Goal: Task Accomplishment & Management: Manage account settings

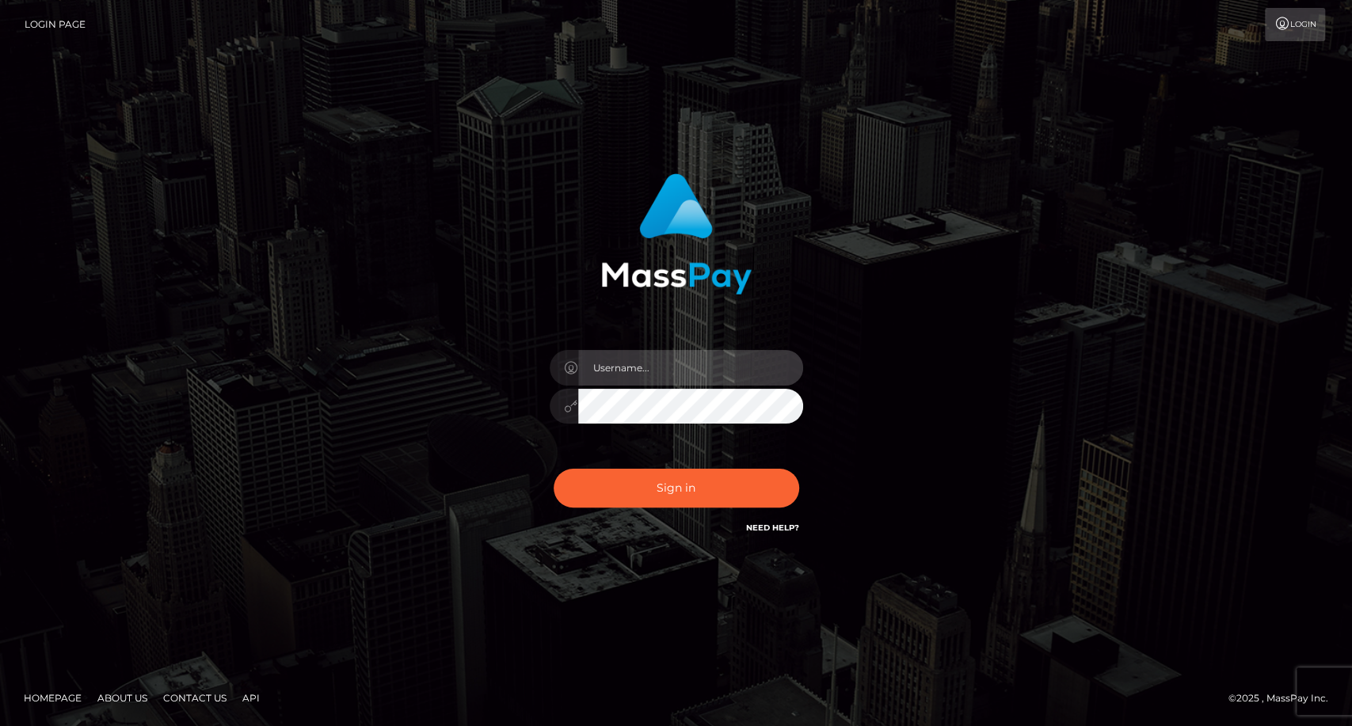
type input "carolina"
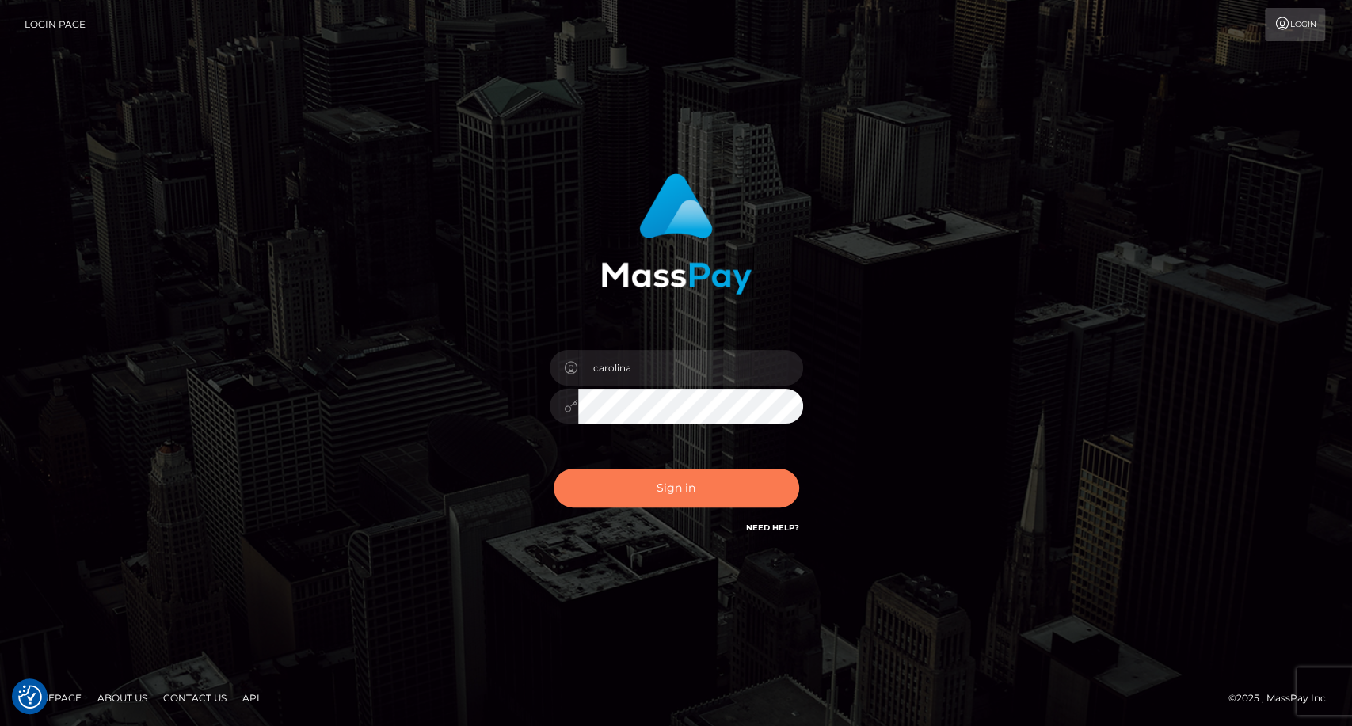
click at [686, 493] on button "Sign in" at bounding box center [675, 488] width 245 height 39
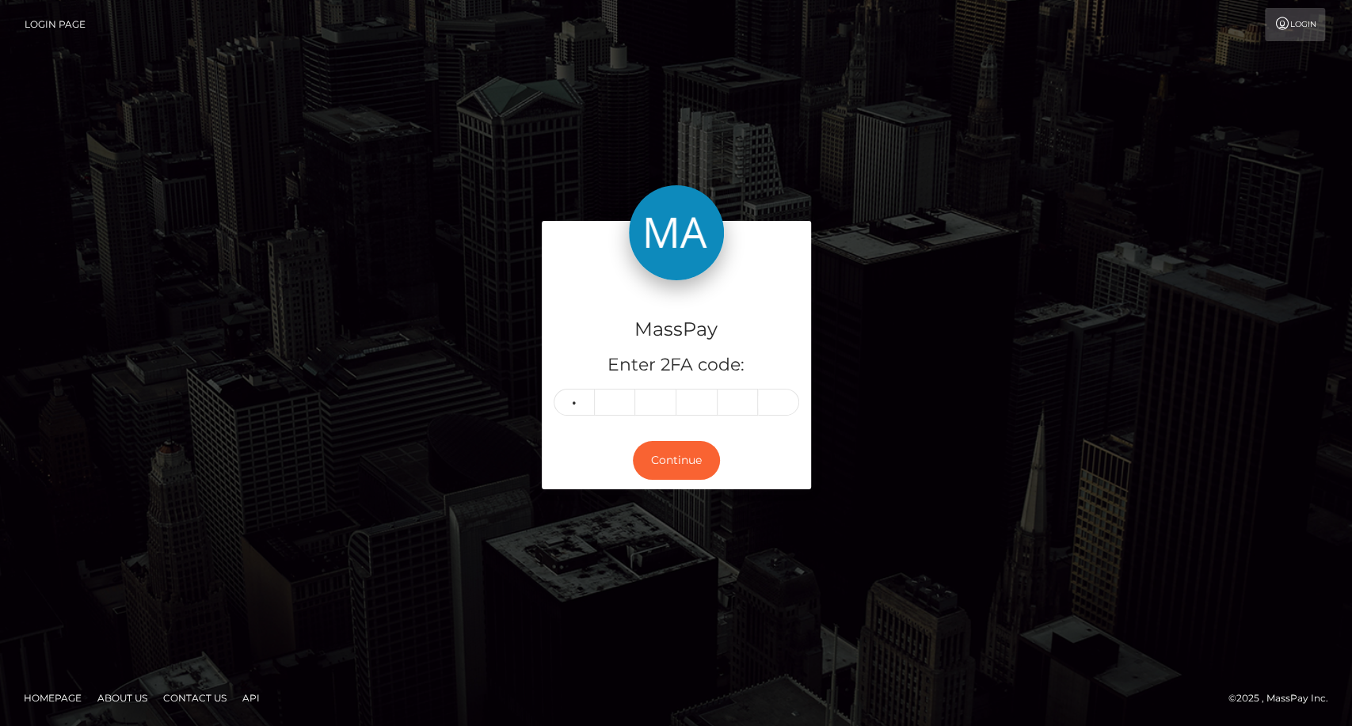
type input "6"
type input "7"
type input "9"
type input "5"
type input "4"
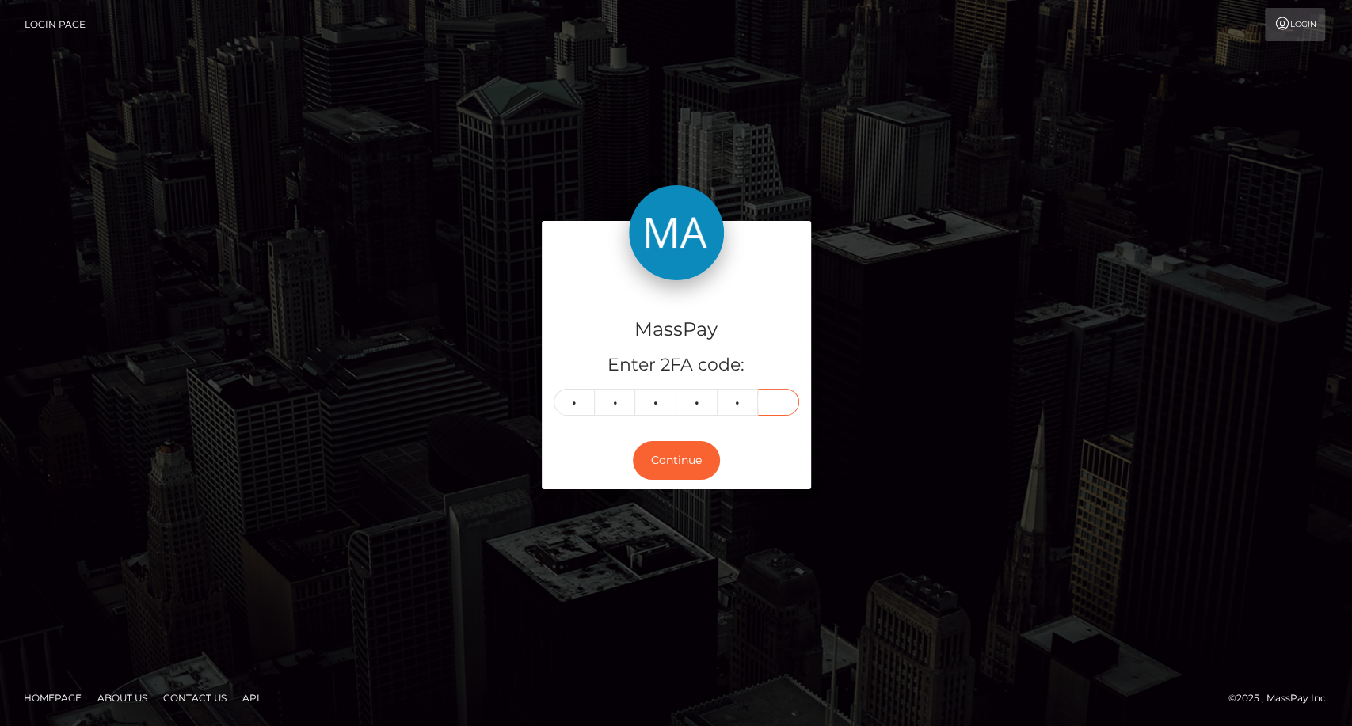
type input "8"
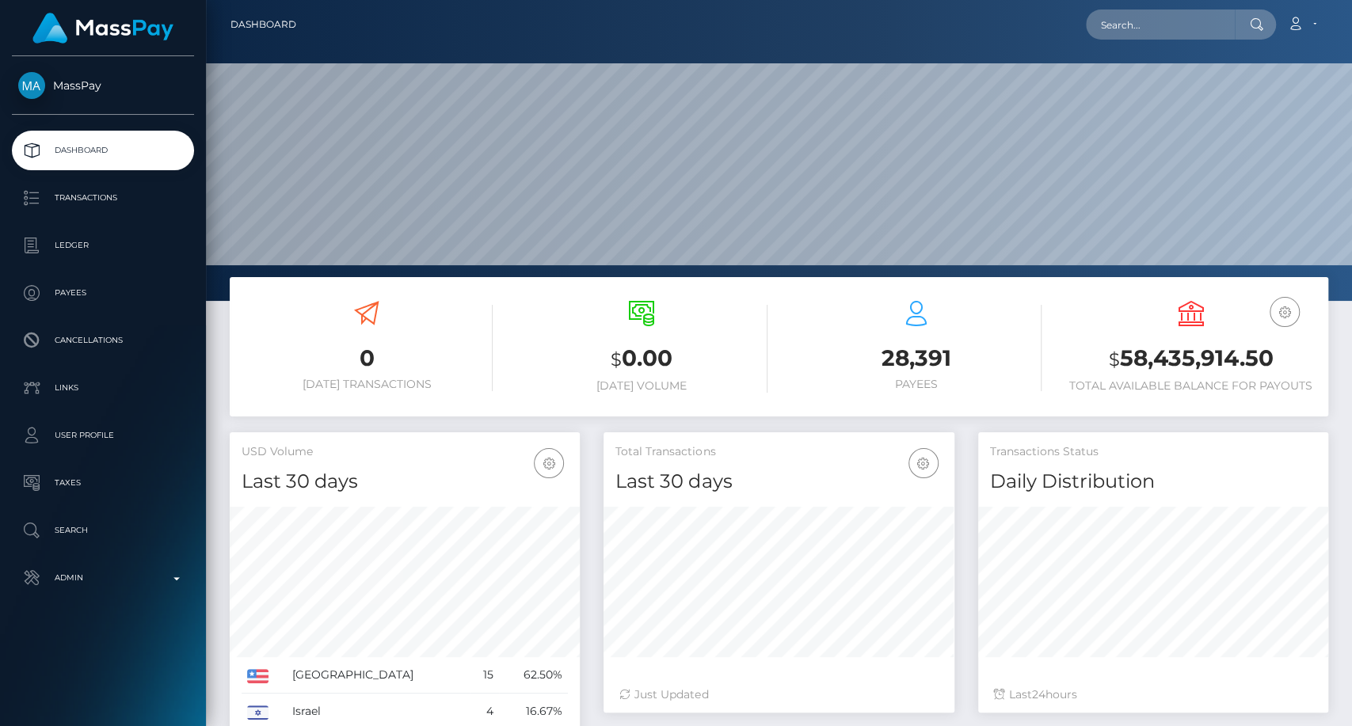
scroll to position [279, 350]
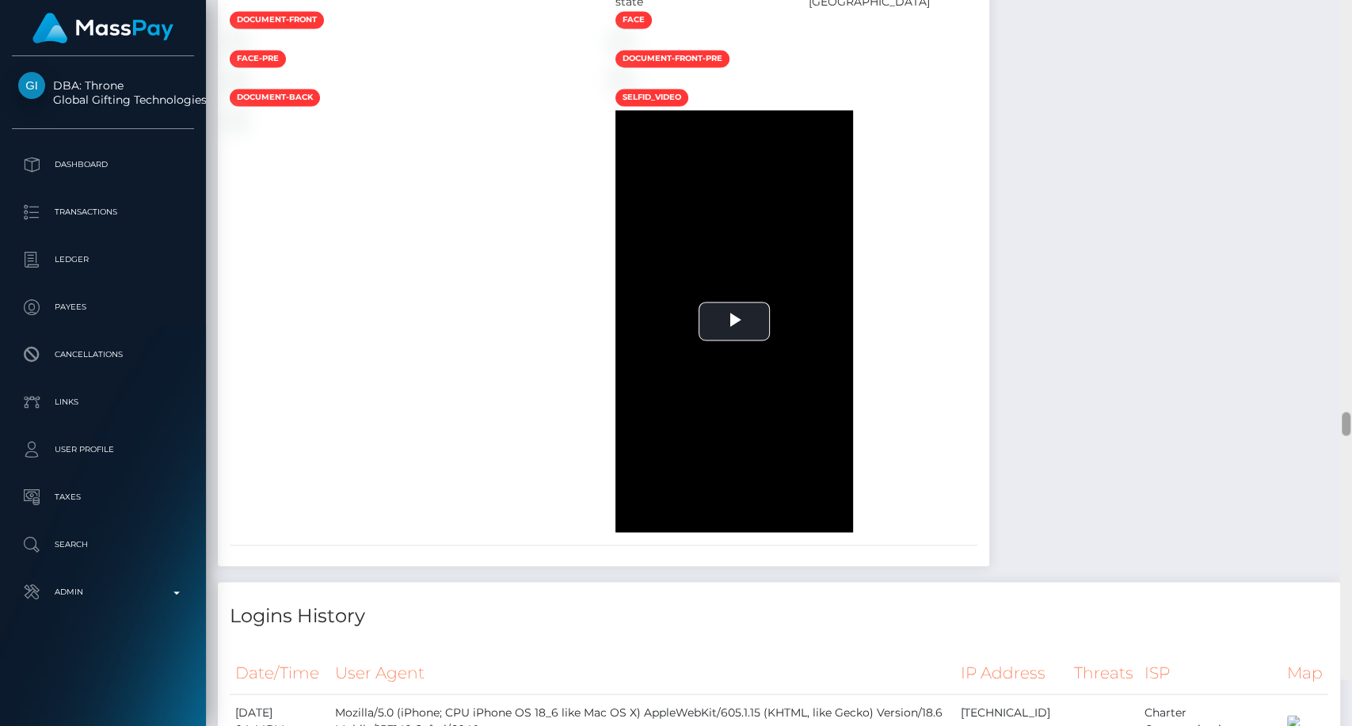
scroll to position [13849, 0]
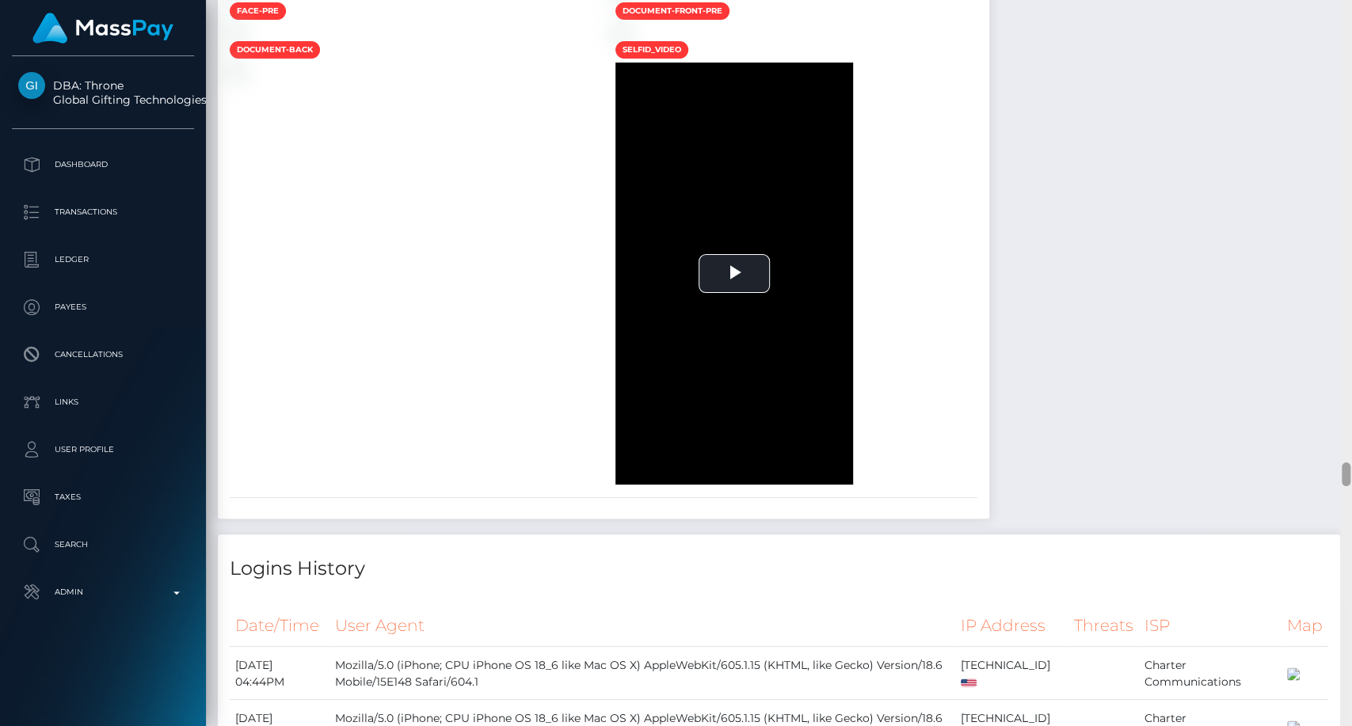
drag, startPoint x: 1345, startPoint y: 46, endPoint x: 1329, endPoint y: 454, distance: 408.9
click at [1328, 473] on div "Customer Profile Loading... Loading..." at bounding box center [779, 363] width 1146 height 726
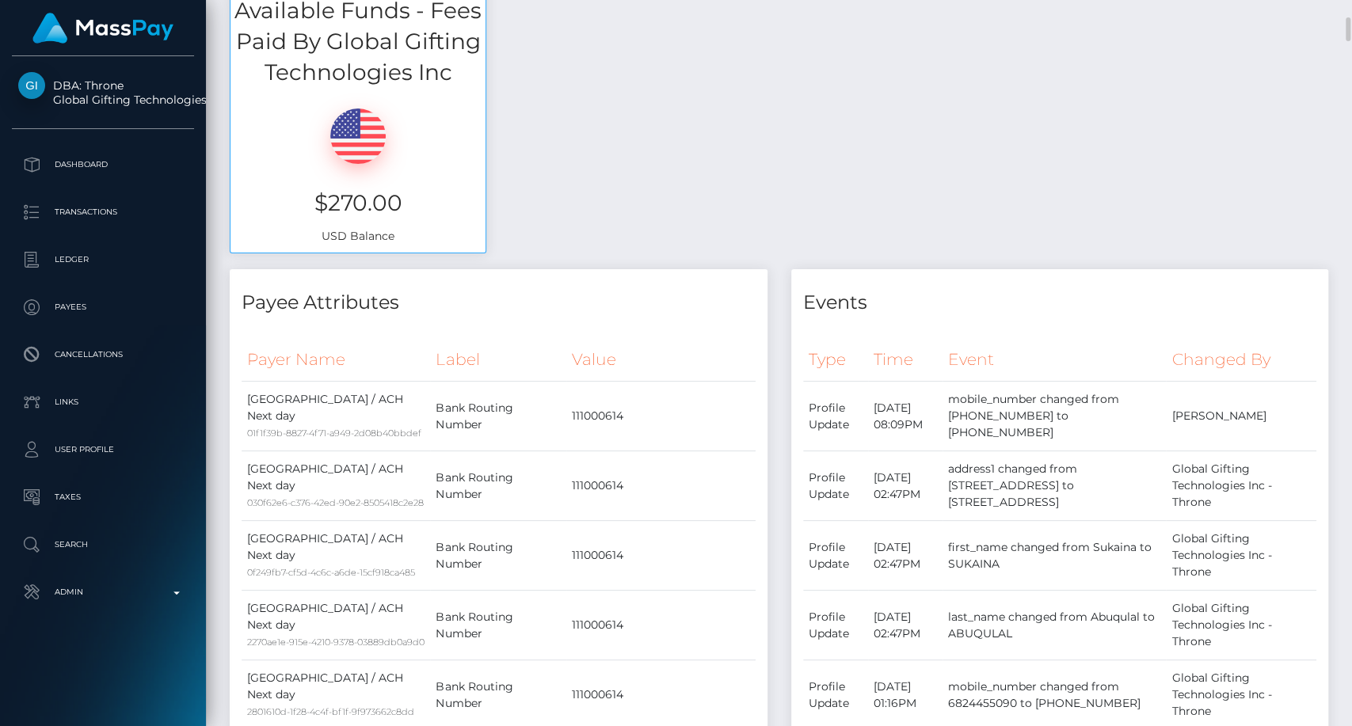
scroll to position [0, 0]
